Goal: Task Accomplishment & Management: Complete application form

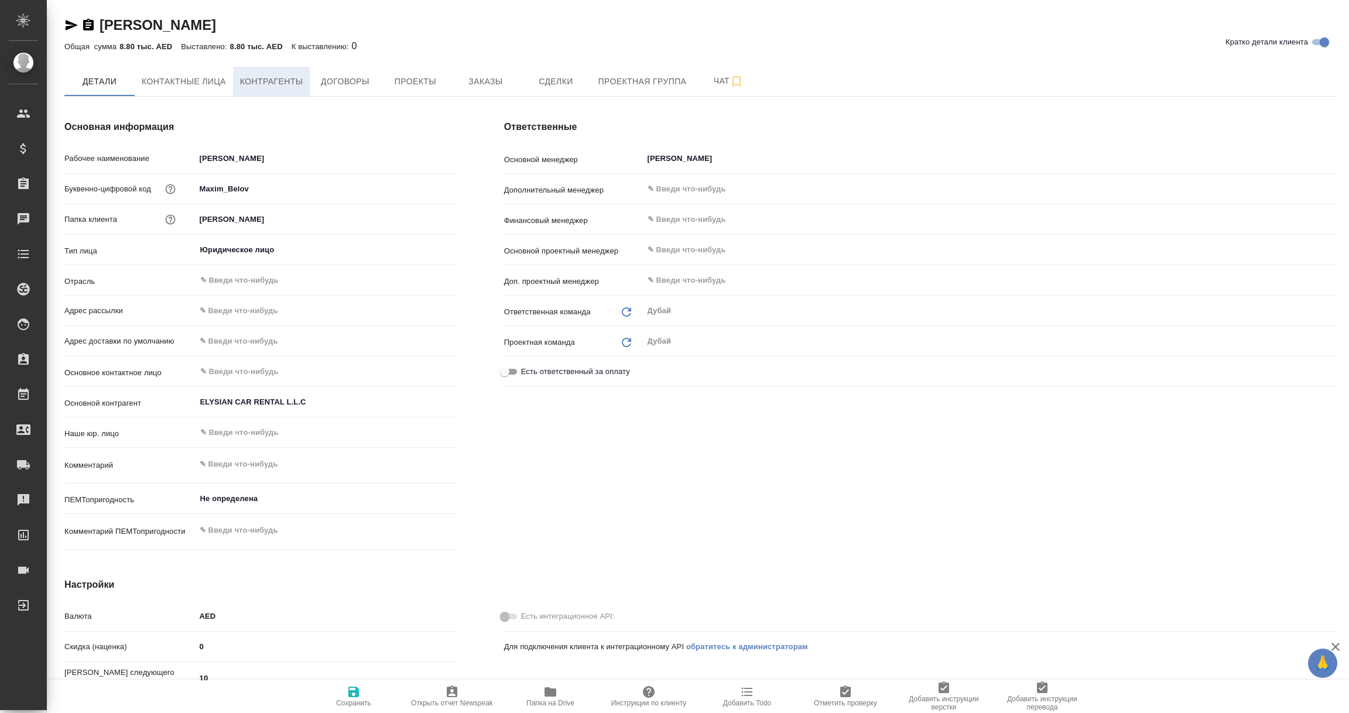
click at [268, 83] on span "Контрагенты" at bounding box center [271, 81] width 63 height 15
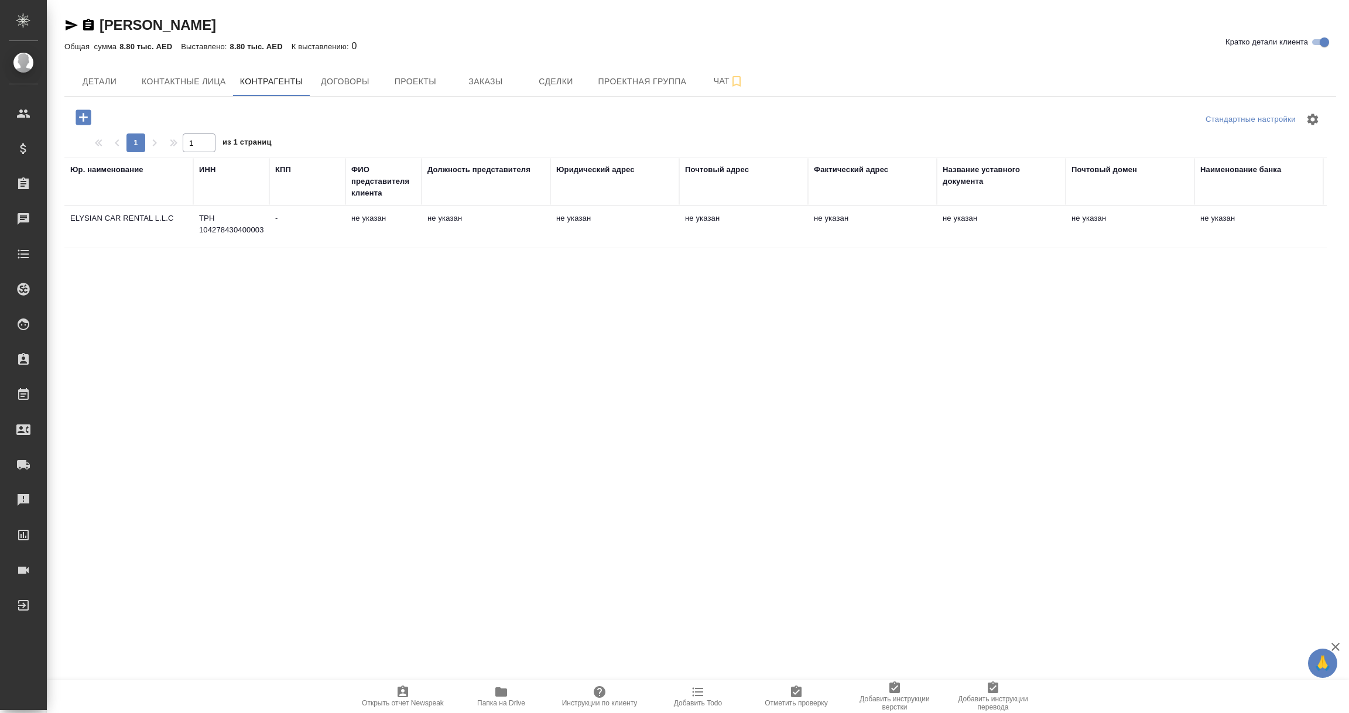
click at [128, 223] on td "ELYSIAN CAR RENTAL L.L.C" at bounding box center [128, 227] width 129 height 41
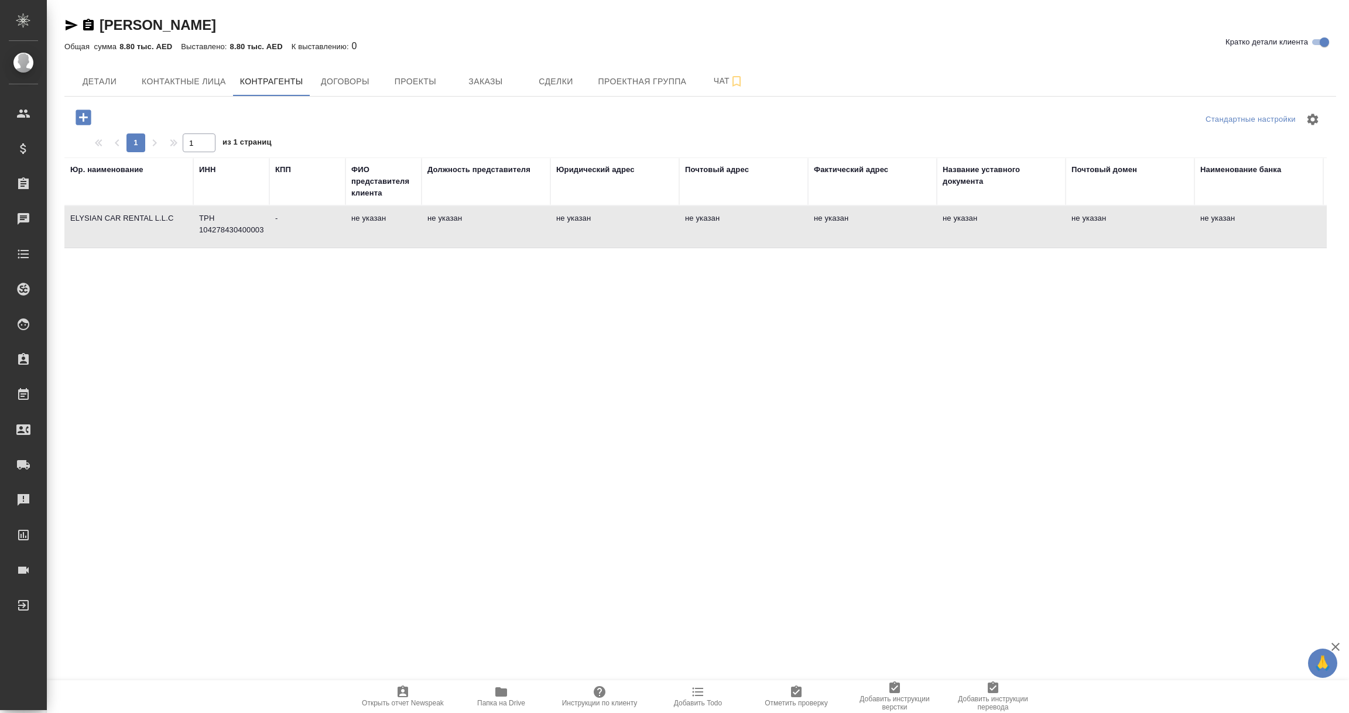
click at [128, 223] on td "ELYSIAN CAR RENTAL L.L.C" at bounding box center [128, 227] width 129 height 41
type textarea "ELYSIAN CAR RENTAL L.L.C"
type input "ТРН 104278430400003"
type input "-"
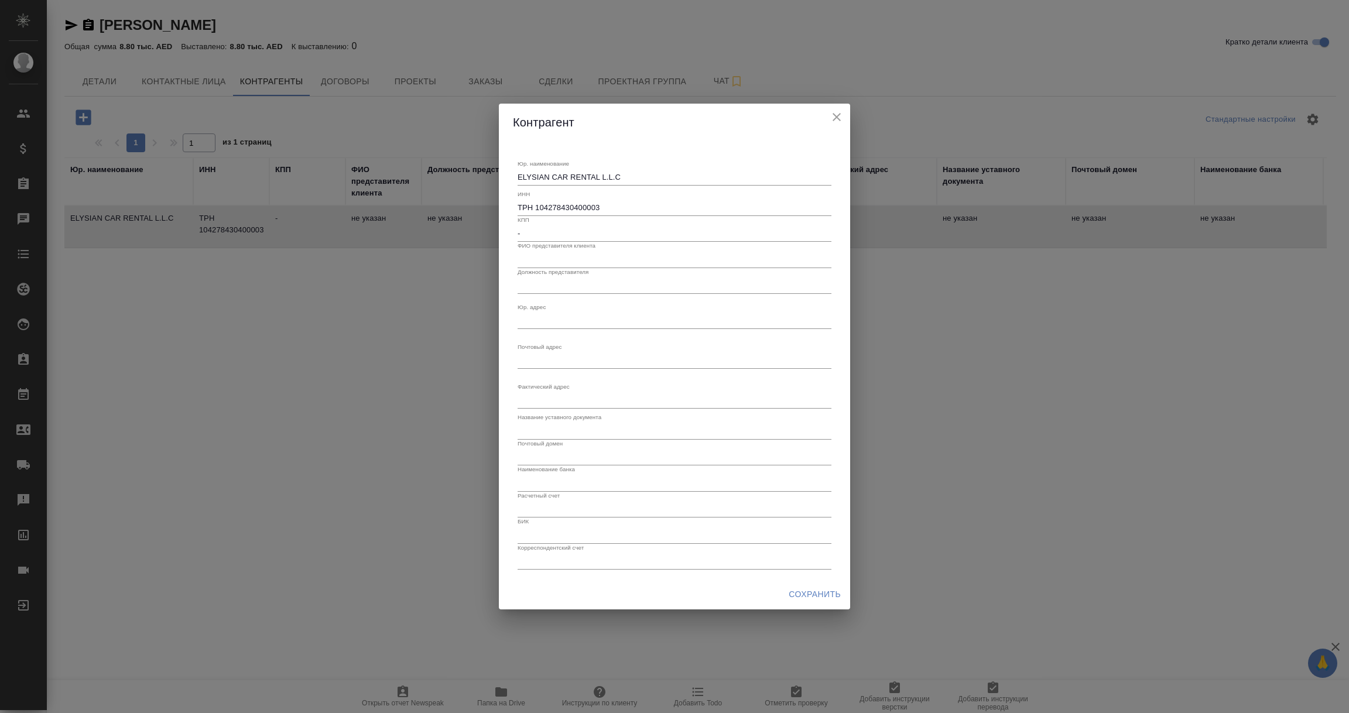
click at [837, 111] on icon "close" at bounding box center [836, 117] width 14 height 14
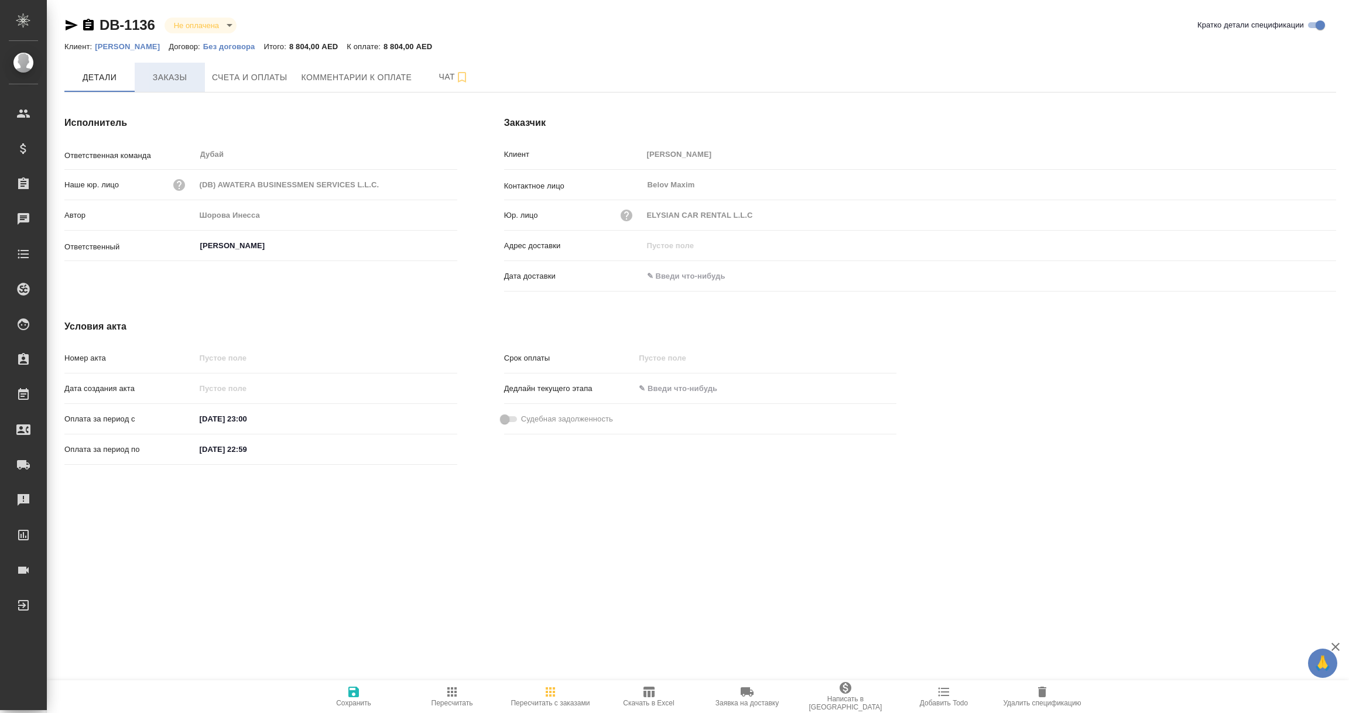
click at [173, 78] on span "Заказы" at bounding box center [170, 77] width 56 height 15
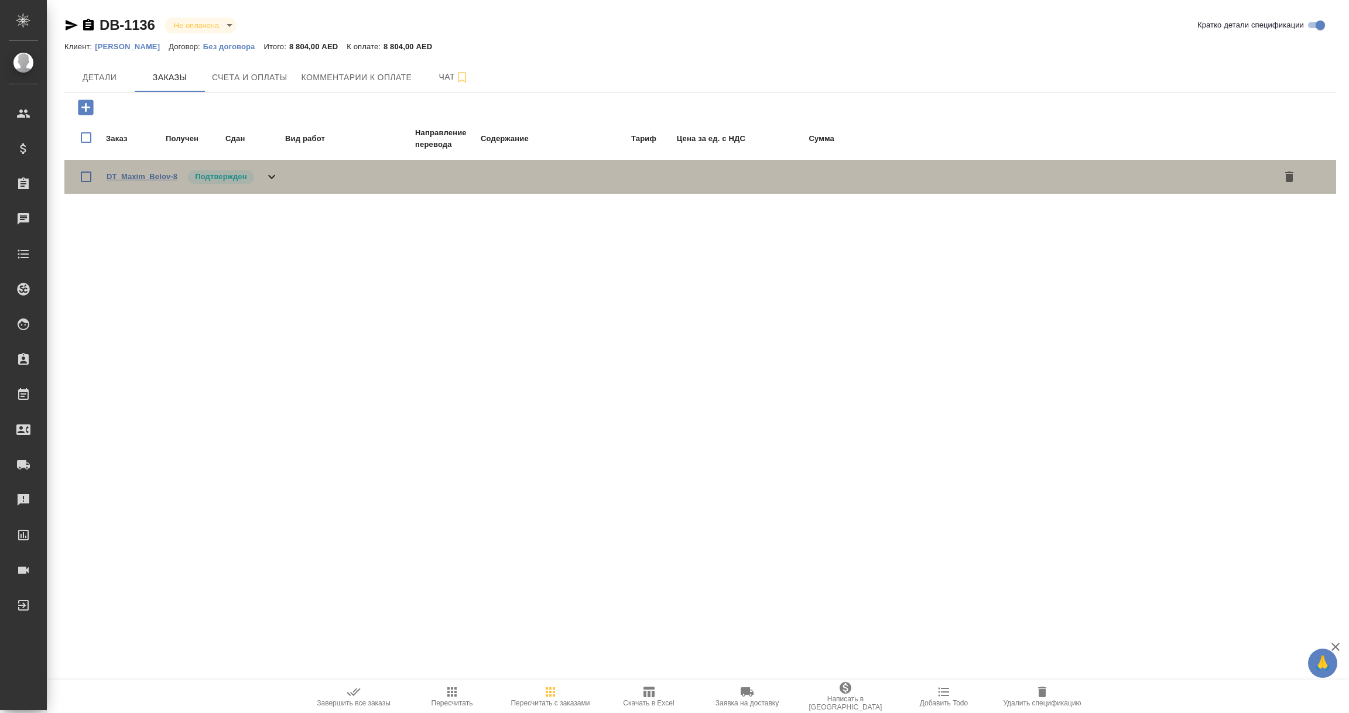
click at [129, 176] on link "DT_Maxim_Belov-8" at bounding box center [142, 176] width 71 height 9
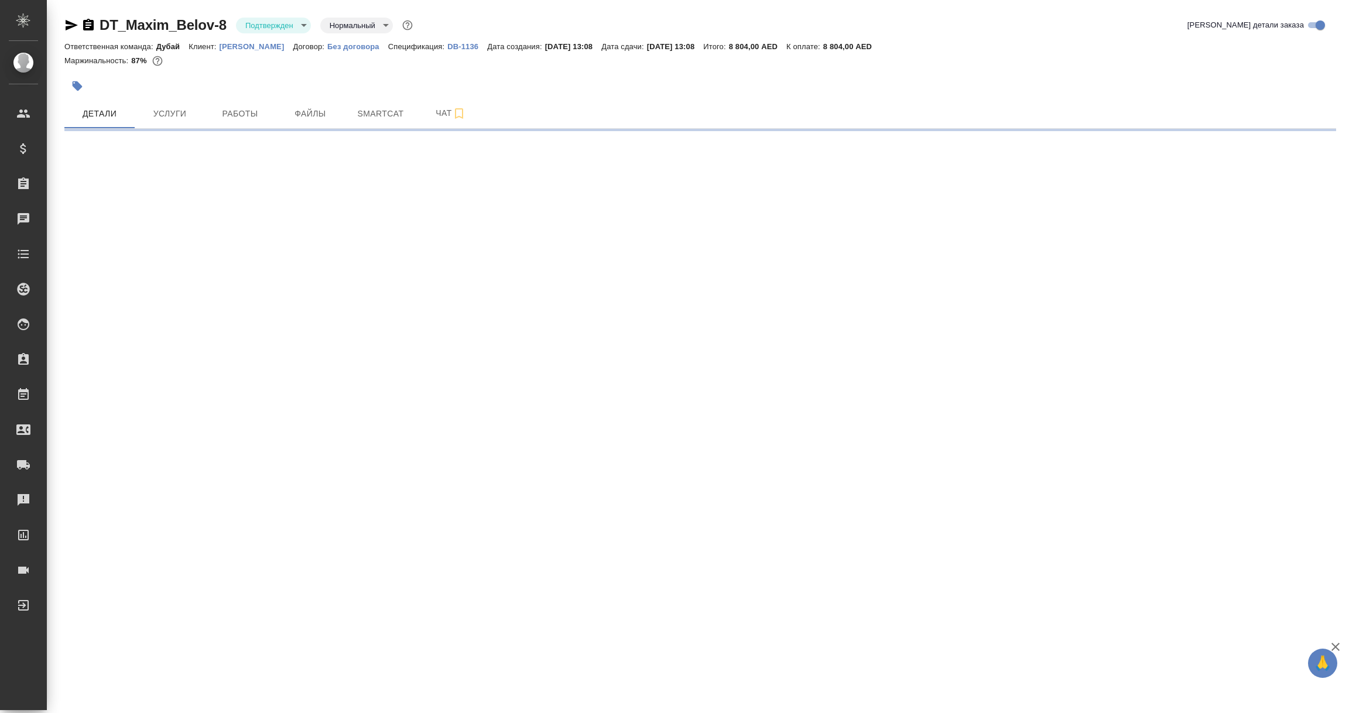
select select "RU"
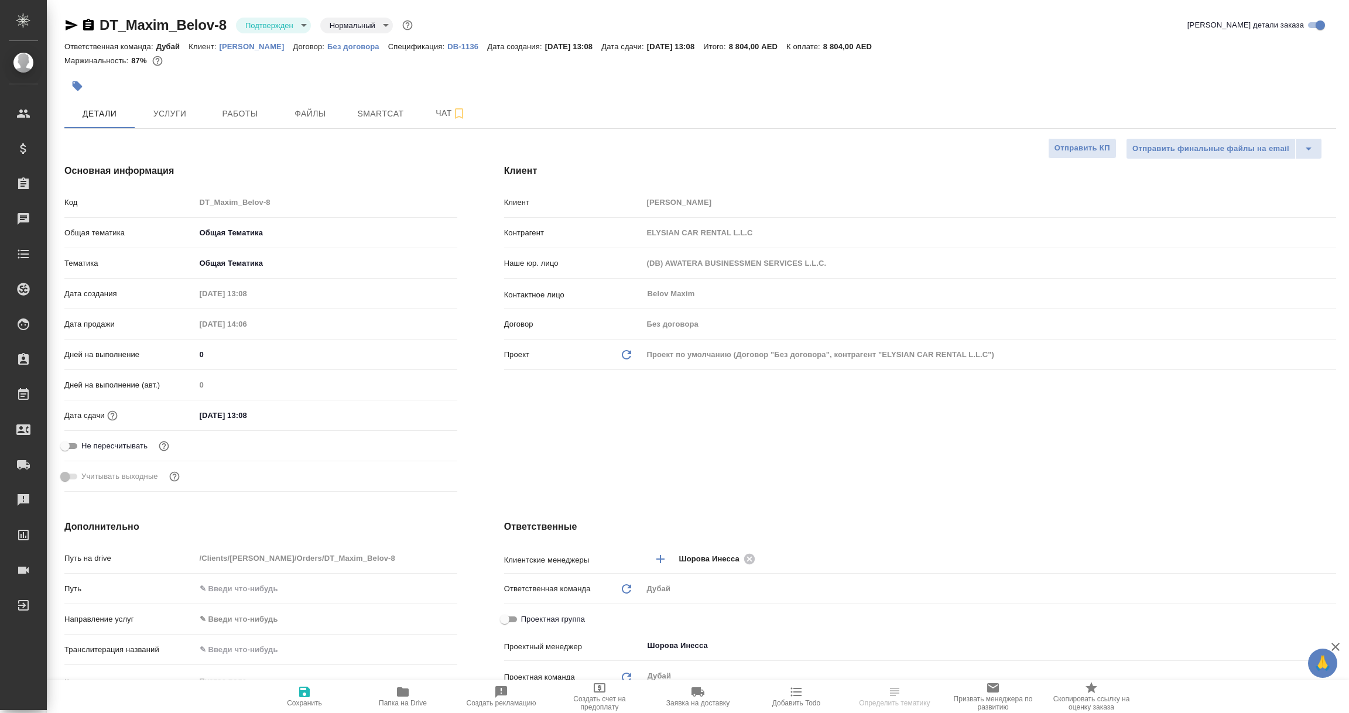
type textarea "x"
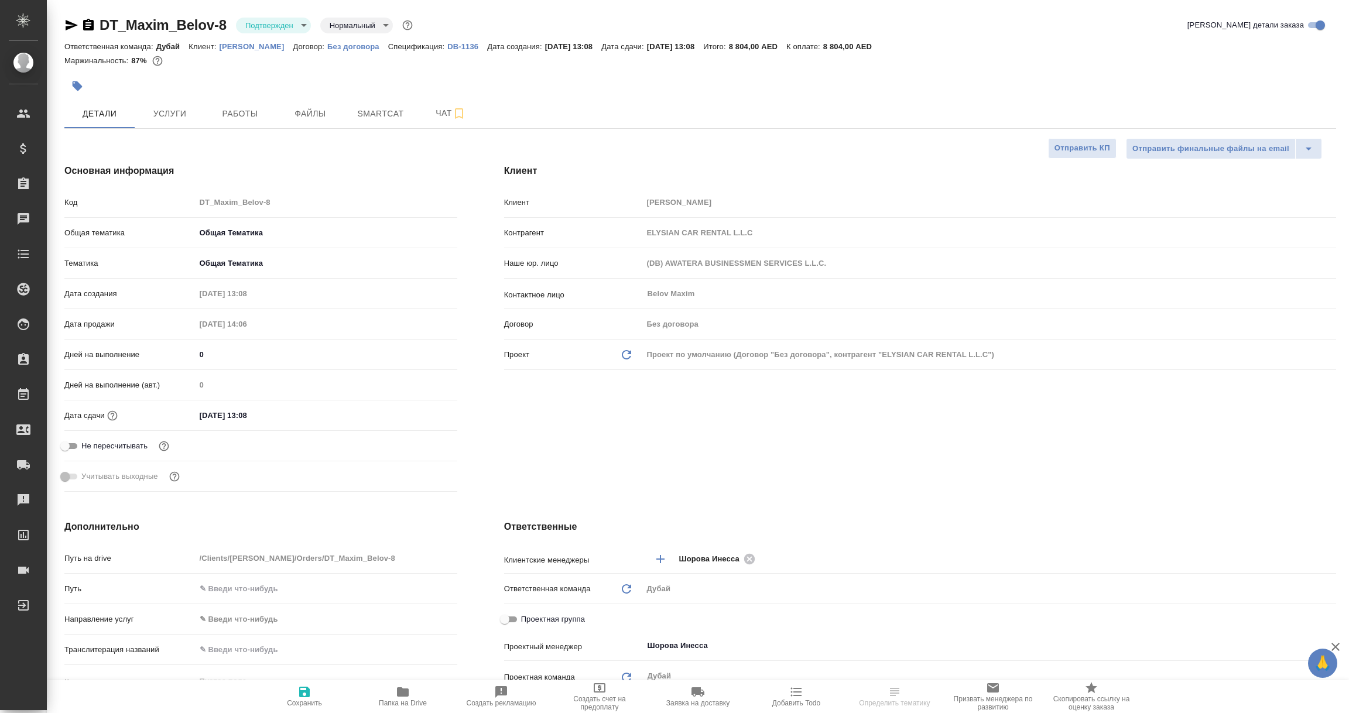
type textarea "x"
select select "RU"
type textarea "x"
